Goal: Transaction & Acquisition: Purchase product/service

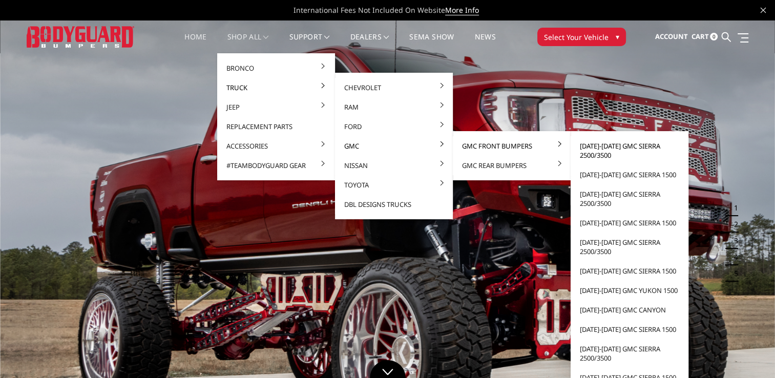
click at [603, 149] on link "[DATE]-[DATE] GMC Sierra 2500/3500" at bounding box center [630, 150] width 110 height 29
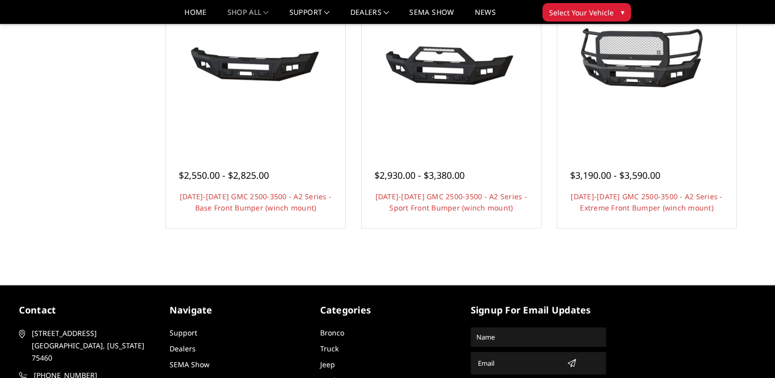
scroll to position [718, 0]
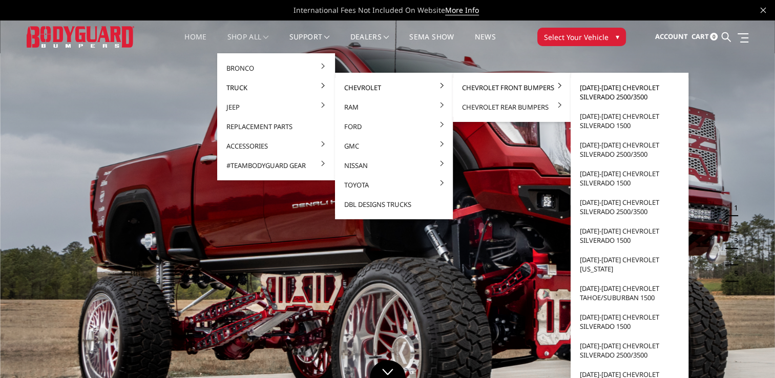
click at [627, 95] on link "[DATE]-[DATE] Chevrolet Silverado 2500/3500" at bounding box center [630, 92] width 110 height 29
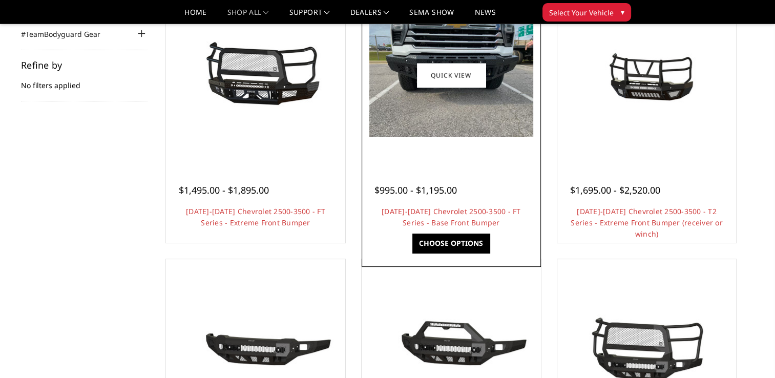
scroll to position [51, 0]
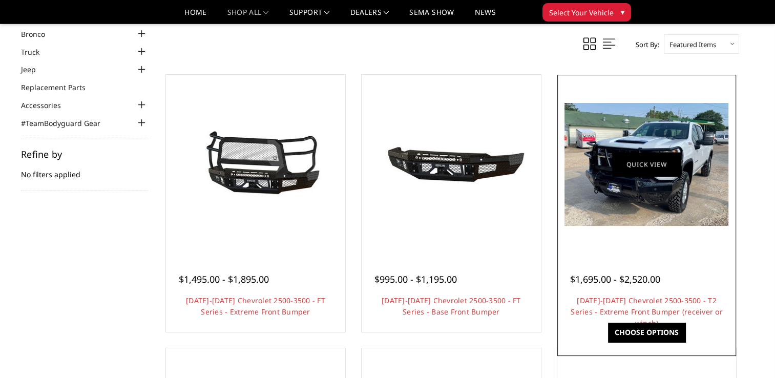
click at [646, 173] on link "Quick view" at bounding box center [646, 164] width 69 height 24
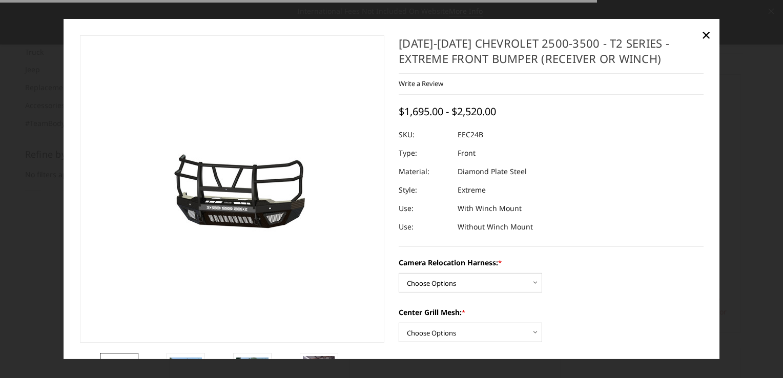
click at [258, 189] on img at bounding box center [198, 189] width 656 height 307
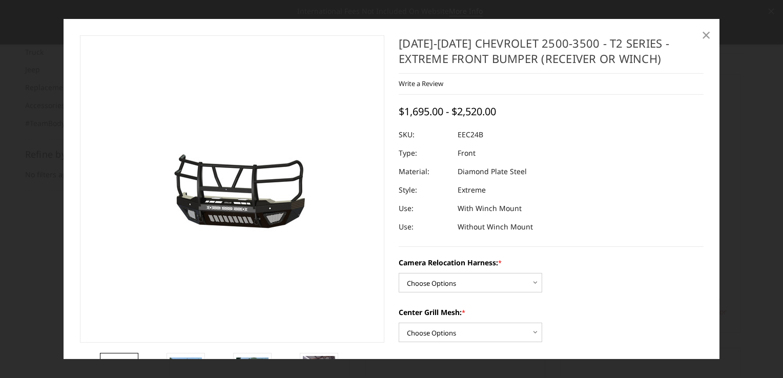
click at [708, 34] on span "×" at bounding box center [706, 35] width 9 height 22
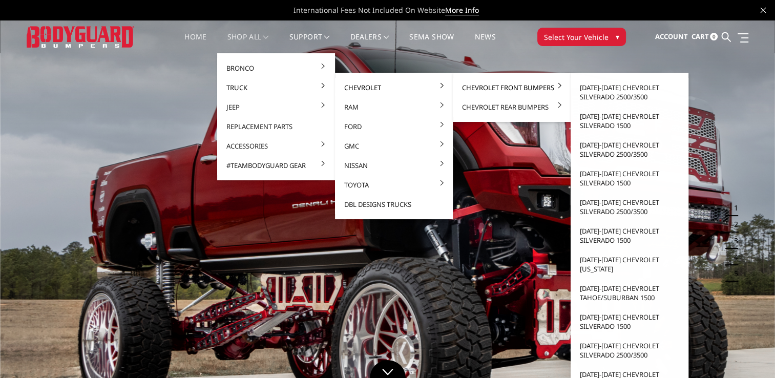
click at [467, 82] on link "Chevrolet Front Bumpers" at bounding box center [512, 87] width 110 height 19
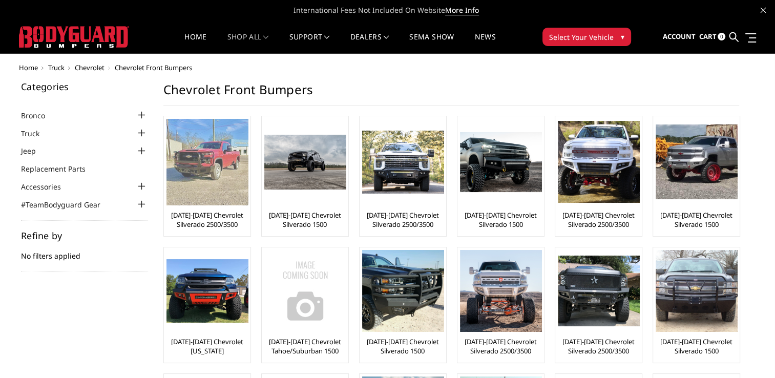
click at [196, 177] on img at bounding box center [208, 162] width 82 height 87
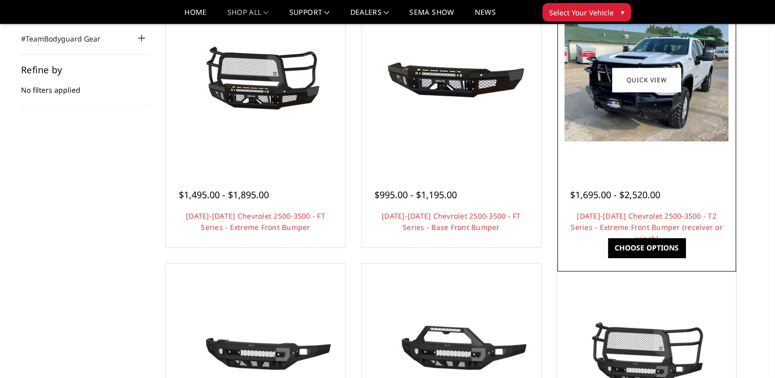
scroll to position [154, 0]
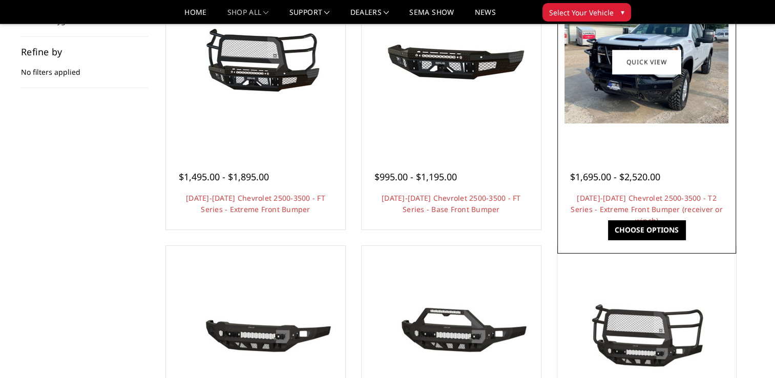
click at [652, 228] on link "Choose Options" at bounding box center [646, 229] width 77 height 19
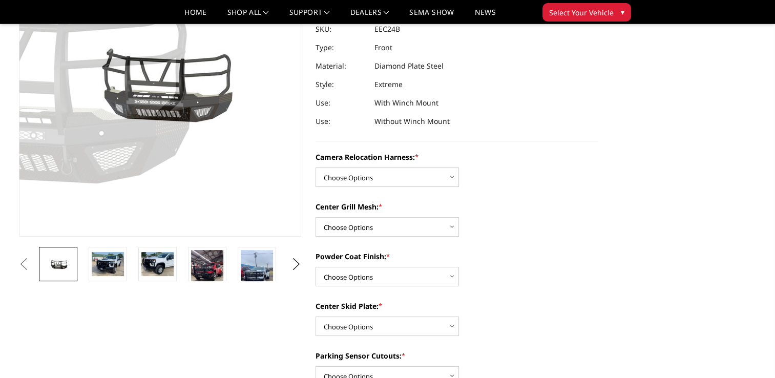
scroll to position [256, 0]
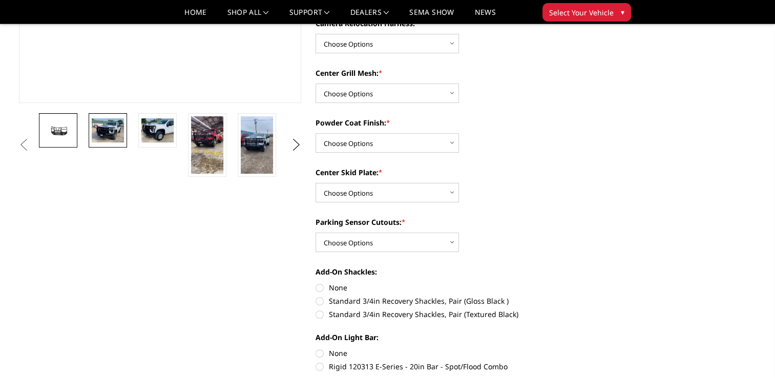
click at [109, 130] on img at bounding box center [108, 130] width 32 height 24
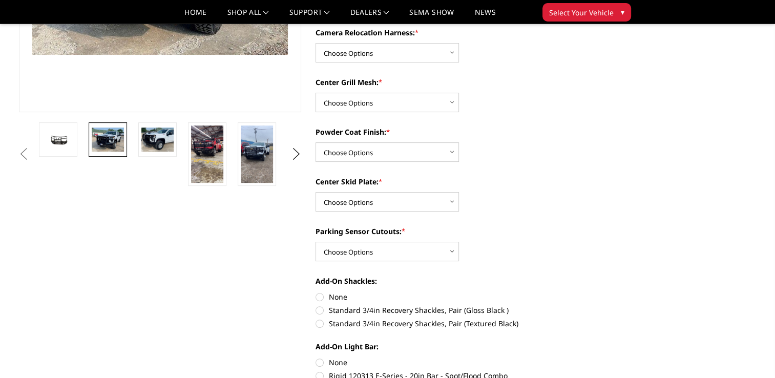
scroll to position [51, 0]
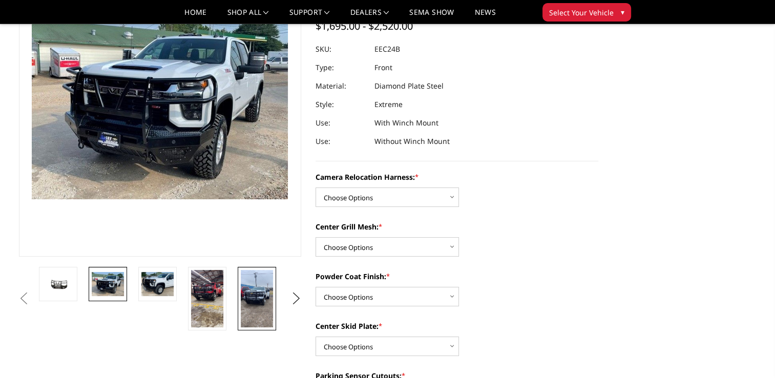
click at [252, 290] on img at bounding box center [257, 298] width 32 height 57
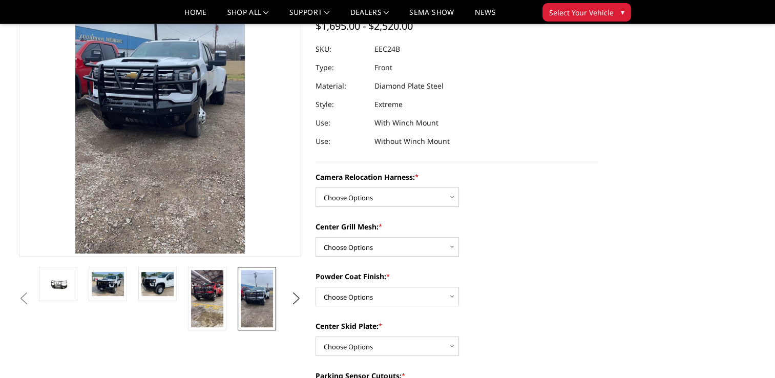
scroll to position [48, 0]
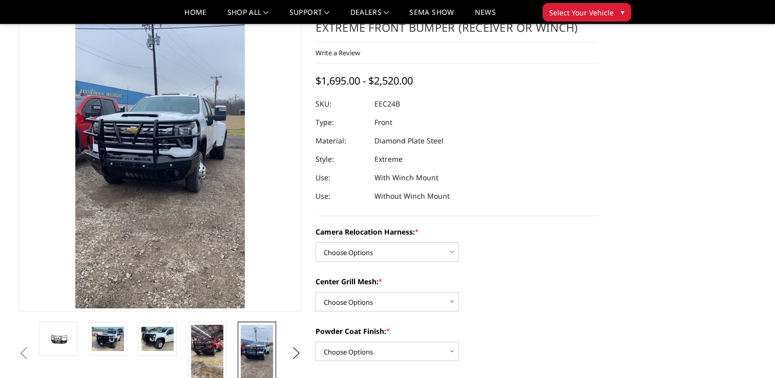
click at [154, 151] on img at bounding box center [162, 166] width 369 height 656
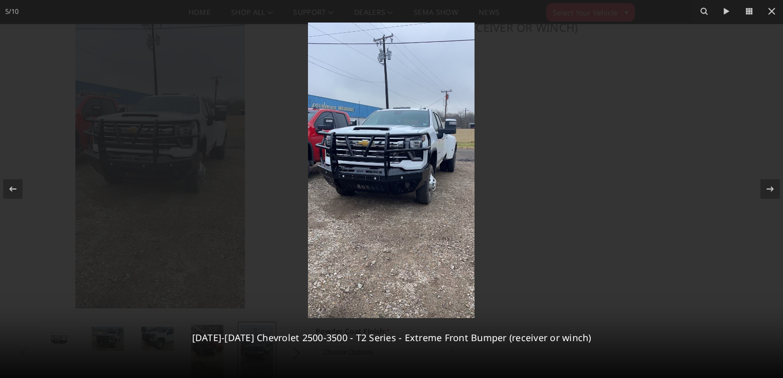
click at [411, 165] on img at bounding box center [391, 171] width 167 height 296
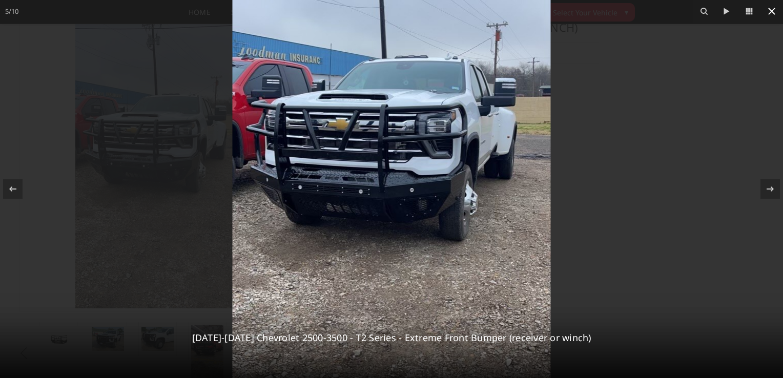
click at [773, 8] on icon at bounding box center [772, 11] width 12 height 12
